Goal: Task Accomplishment & Management: Manage account settings

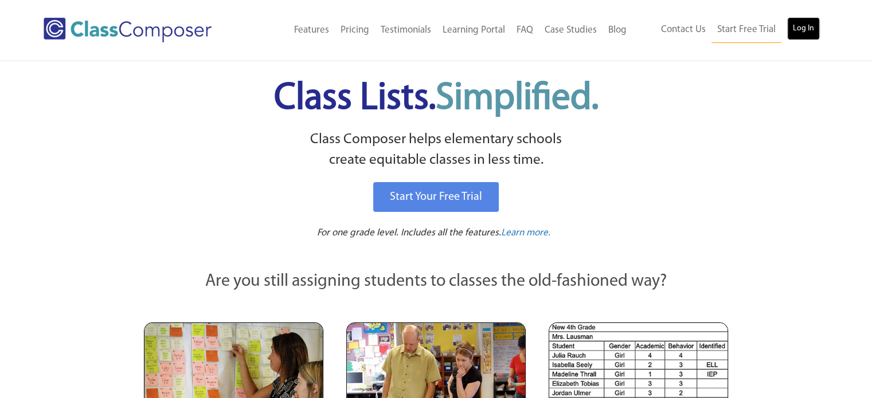
click at [790, 28] on link "Log In" at bounding box center [803, 28] width 33 height 23
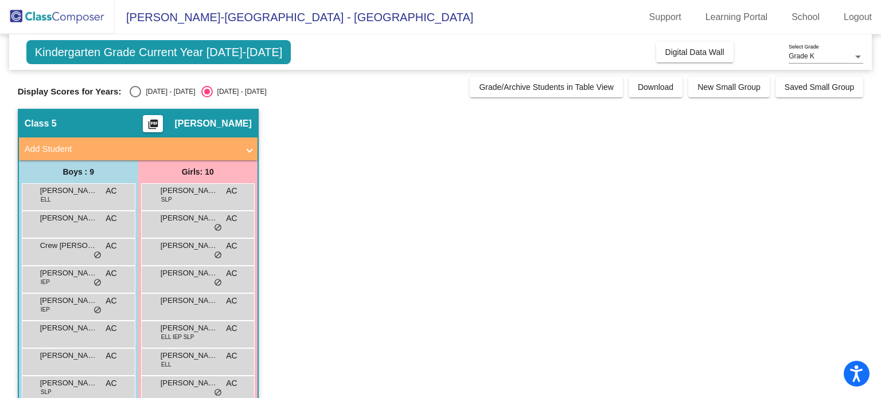
click at [140, 91] on div "Select an option" at bounding box center [135, 91] width 11 height 11
click at [135, 97] on input "2024 - 2025" at bounding box center [135, 97] width 1 height 1
radio input "true"
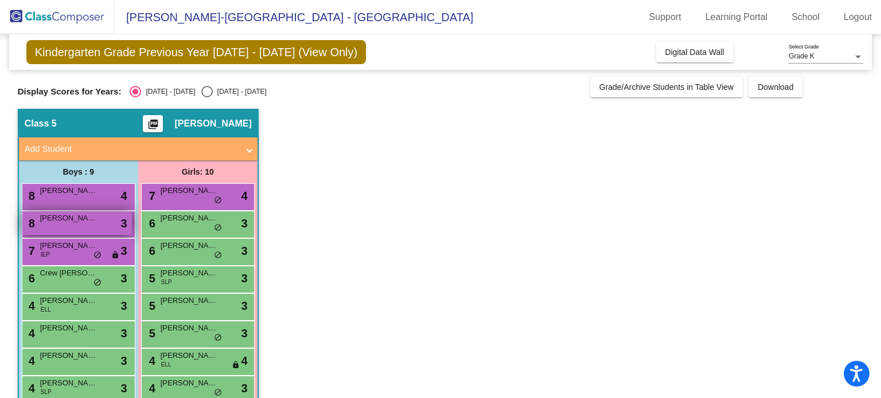
scroll to position [78, 0]
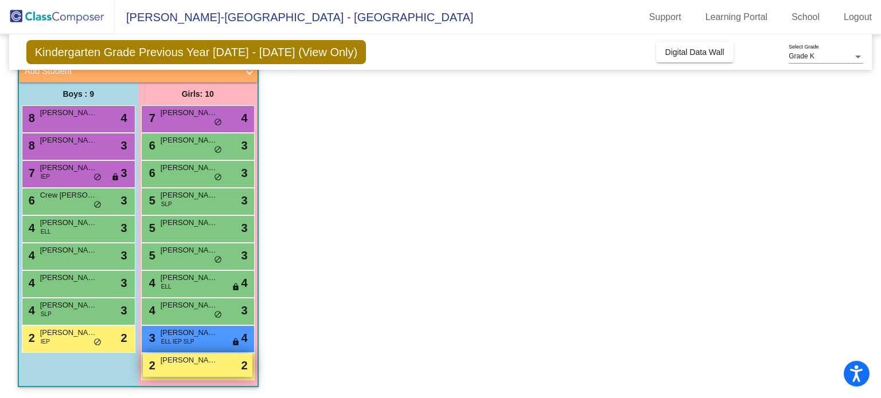
click at [202, 371] on div "2 Tifa Yang lock do_not_disturb_alt 2" at bounding box center [198, 366] width 110 height 24
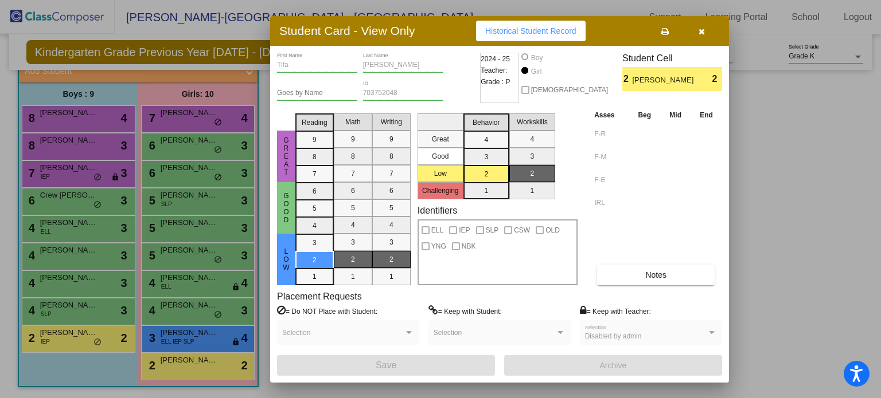
click at [701, 35] on icon "button" at bounding box center [701, 32] width 6 height 8
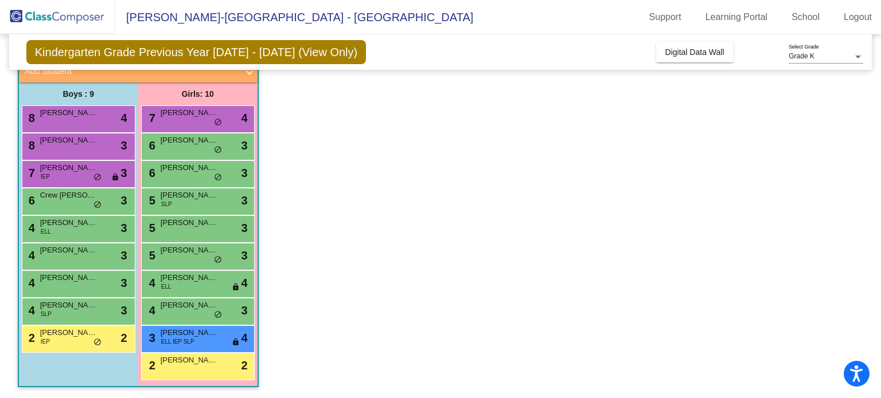
scroll to position [0, 0]
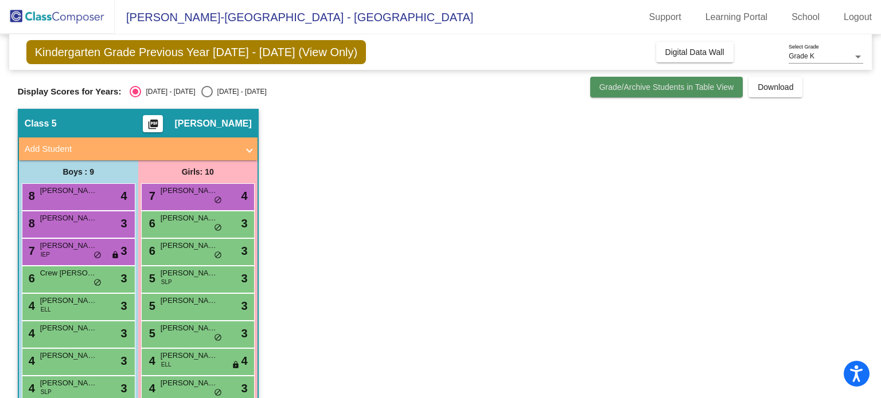
click at [658, 89] on span "Grade/Archive Students in Table View" at bounding box center [666, 87] width 135 height 9
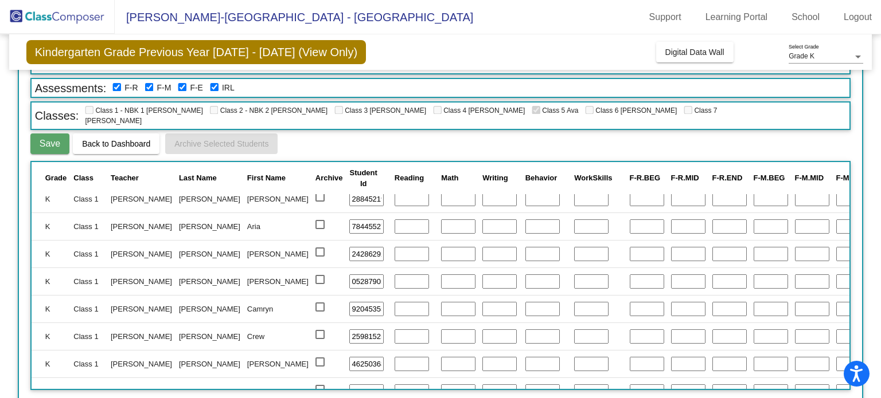
scroll to position [333, 0]
